Goal: Task Accomplishment & Management: Use online tool/utility

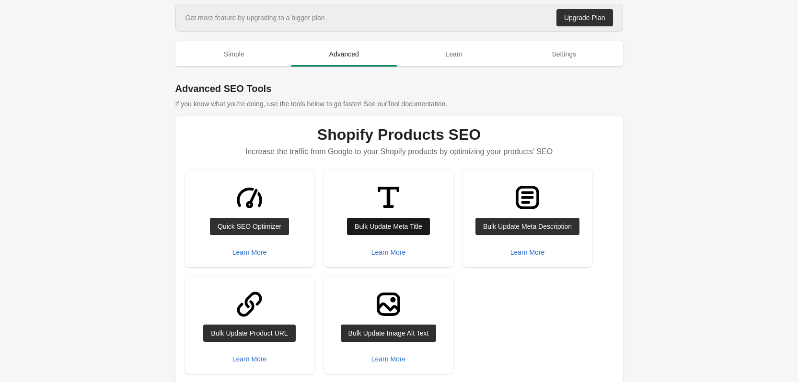
click at [422, 223] on div "Bulk Update Meta Title" at bounding box center [389, 227] width 68 height 8
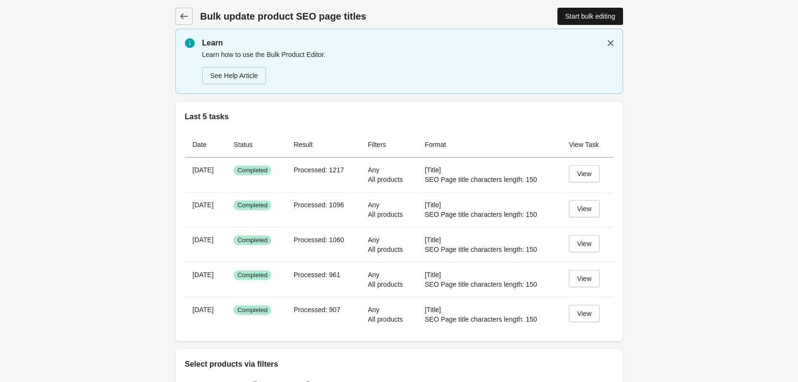
click at [586, 18] on div "Start bulk editing" at bounding box center [590, 16] width 50 height 8
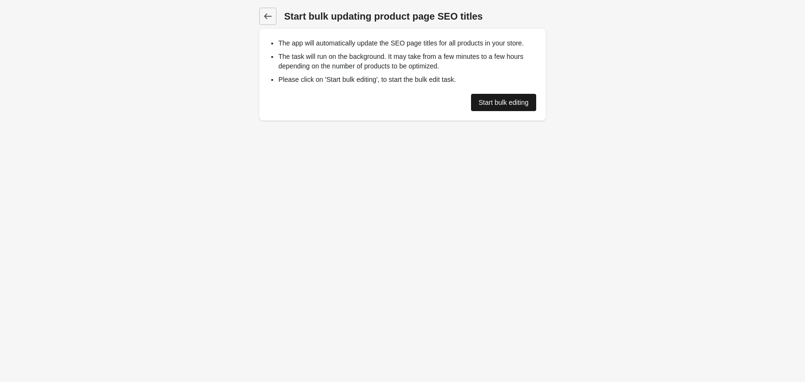
click at [504, 101] on div "Start bulk editing" at bounding box center [504, 103] width 50 height 8
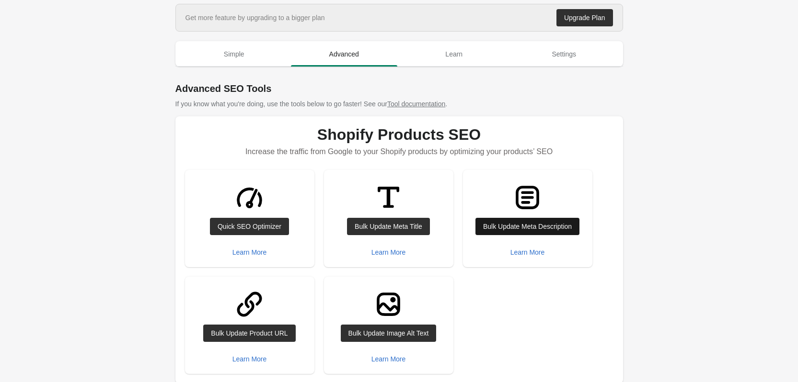
click at [541, 225] on div "Bulk Update Meta Description" at bounding box center [527, 227] width 89 height 8
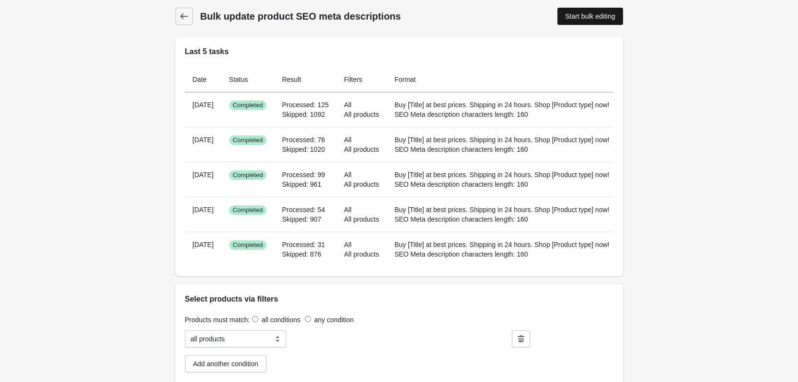
click at [575, 13] on div "Start bulk editing" at bounding box center [590, 16] width 50 height 8
